Goal: Information Seeking & Learning: Check status

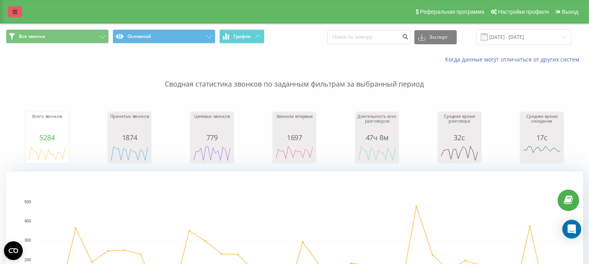
click at [15, 13] on icon at bounding box center [15, 11] width 5 height 5
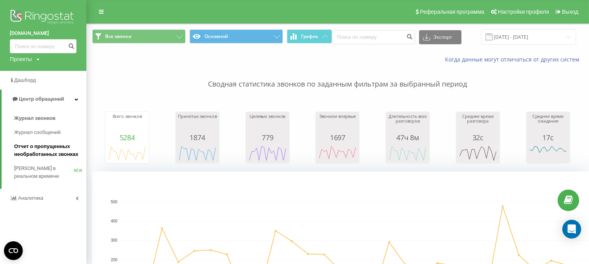
click at [40, 148] on span "Отчет о пропущенных необработанных звонках" at bounding box center [48, 151] width 68 height 16
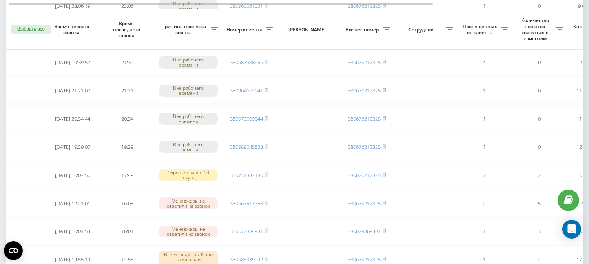
scroll to position [174, 0]
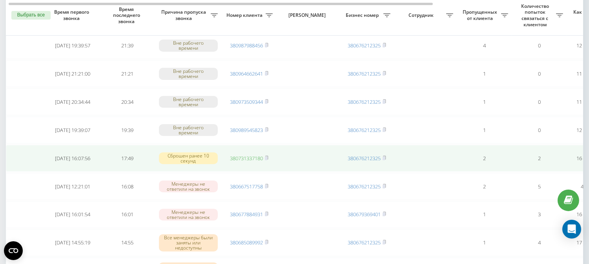
click at [235, 156] on link "380731337180" at bounding box center [246, 158] width 33 height 7
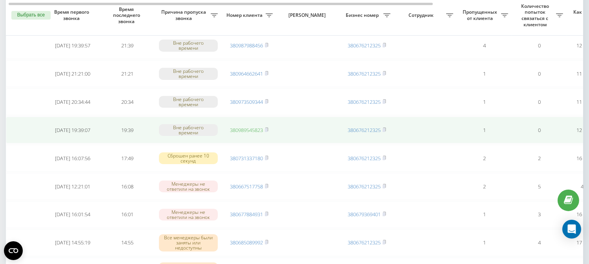
click at [233, 129] on link "380989545823" at bounding box center [246, 130] width 33 height 7
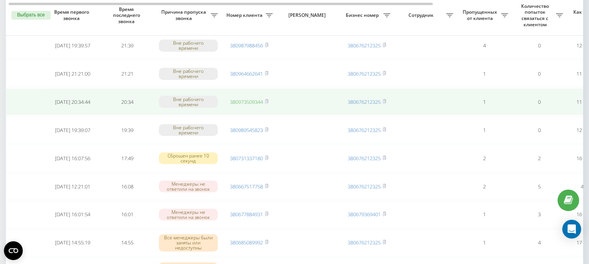
click at [232, 100] on link "380973509344" at bounding box center [246, 101] width 33 height 7
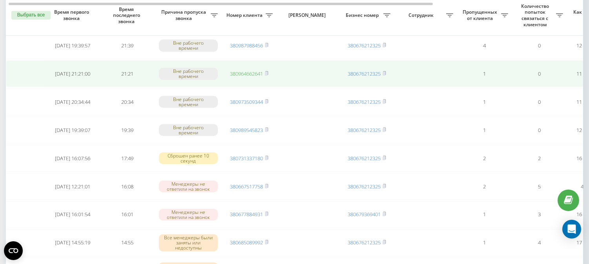
click at [242, 72] on link "380964662641" at bounding box center [246, 73] width 33 height 7
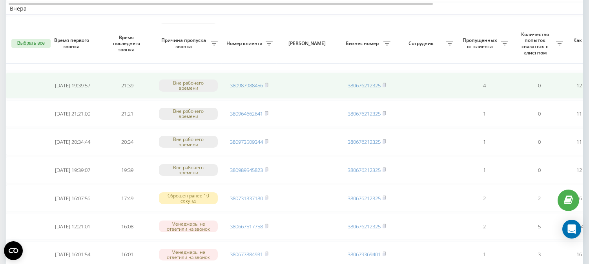
scroll to position [131, 0]
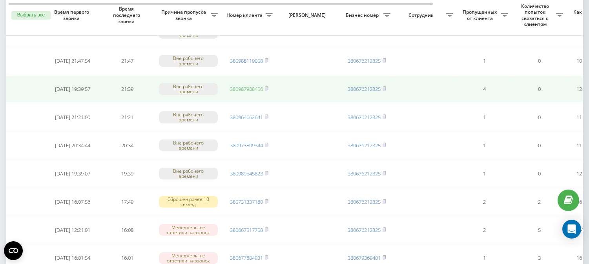
click at [238, 88] on link "380987988456" at bounding box center [246, 89] width 33 height 7
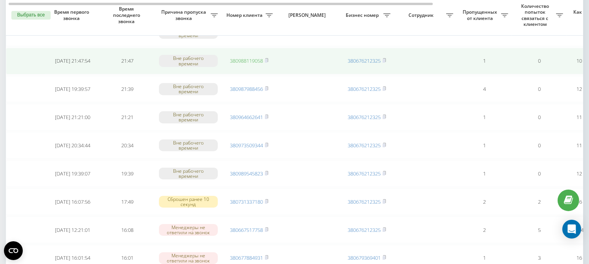
click at [237, 60] on link "380988119058" at bounding box center [246, 60] width 33 height 7
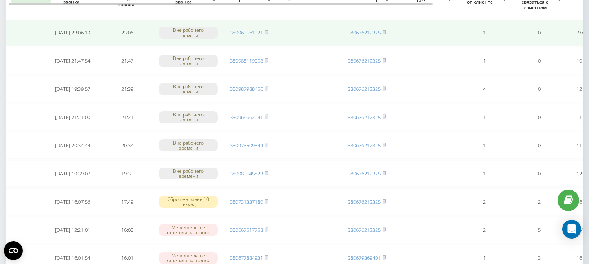
scroll to position [87, 0]
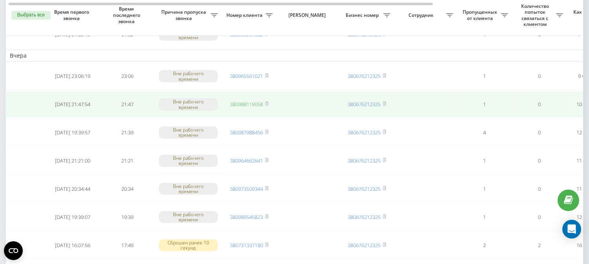
click at [246, 103] on link "380988119058" at bounding box center [246, 104] width 33 height 7
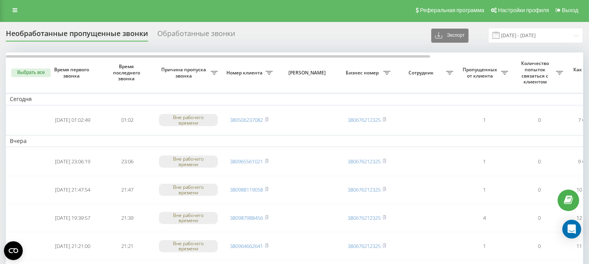
scroll to position [0, 0]
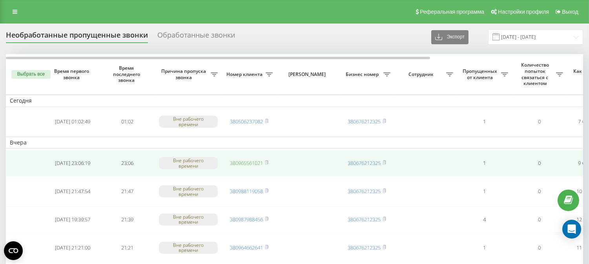
click at [255, 161] on link "380965561021" at bounding box center [246, 163] width 33 height 7
